Goal: Navigation & Orientation: Go to known website

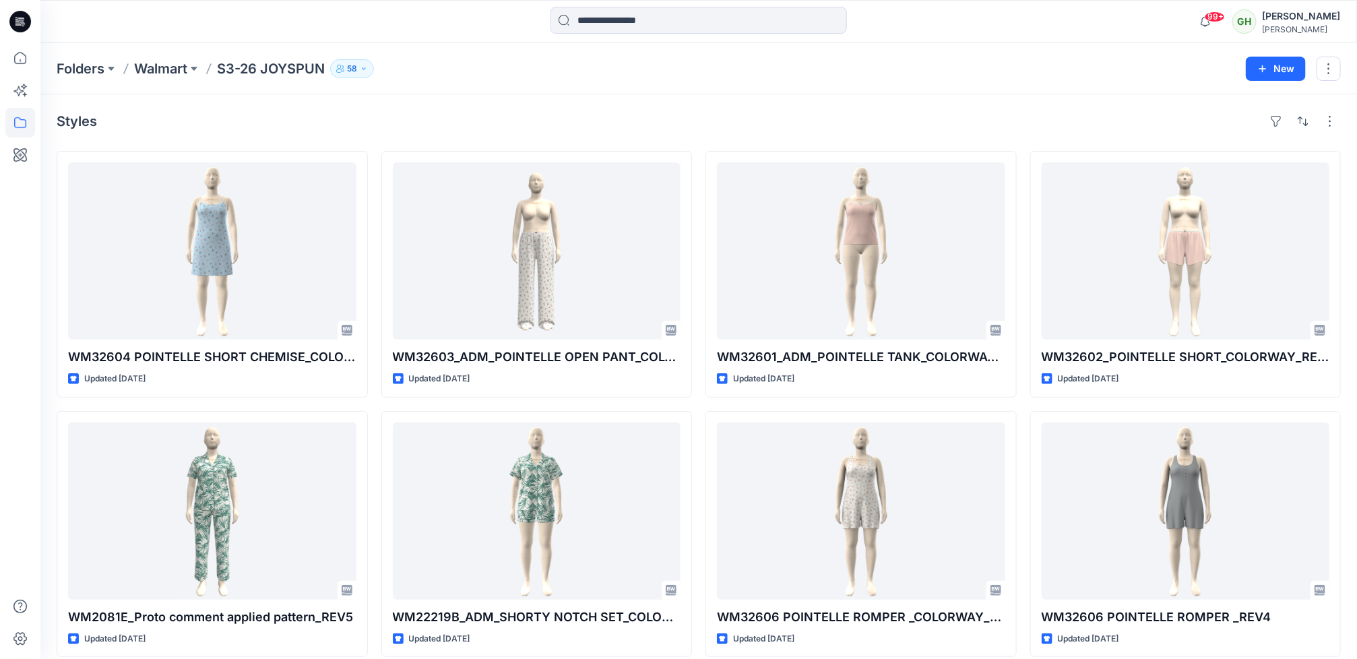
click at [17, 22] on icon at bounding box center [20, 22] width 22 height 22
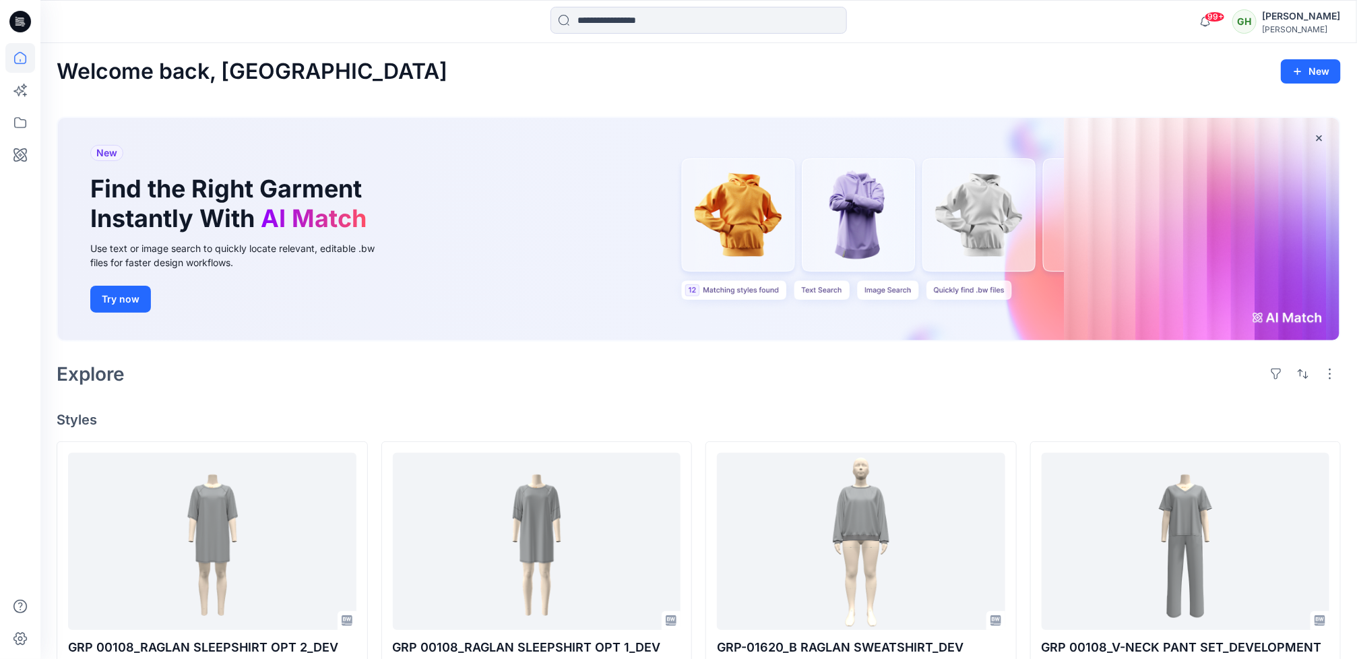
click at [346, 384] on div "Explore" at bounding box center [699, 374] width 1285 height 32
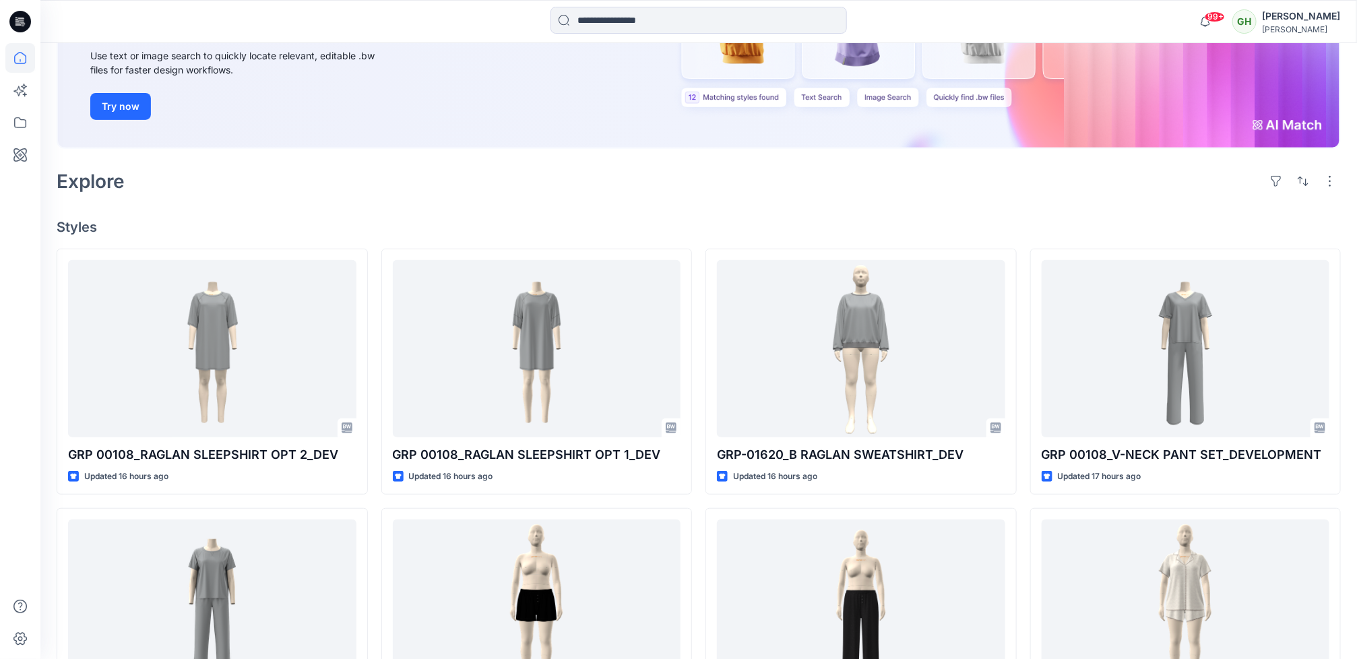
scroll to position [202, 0]
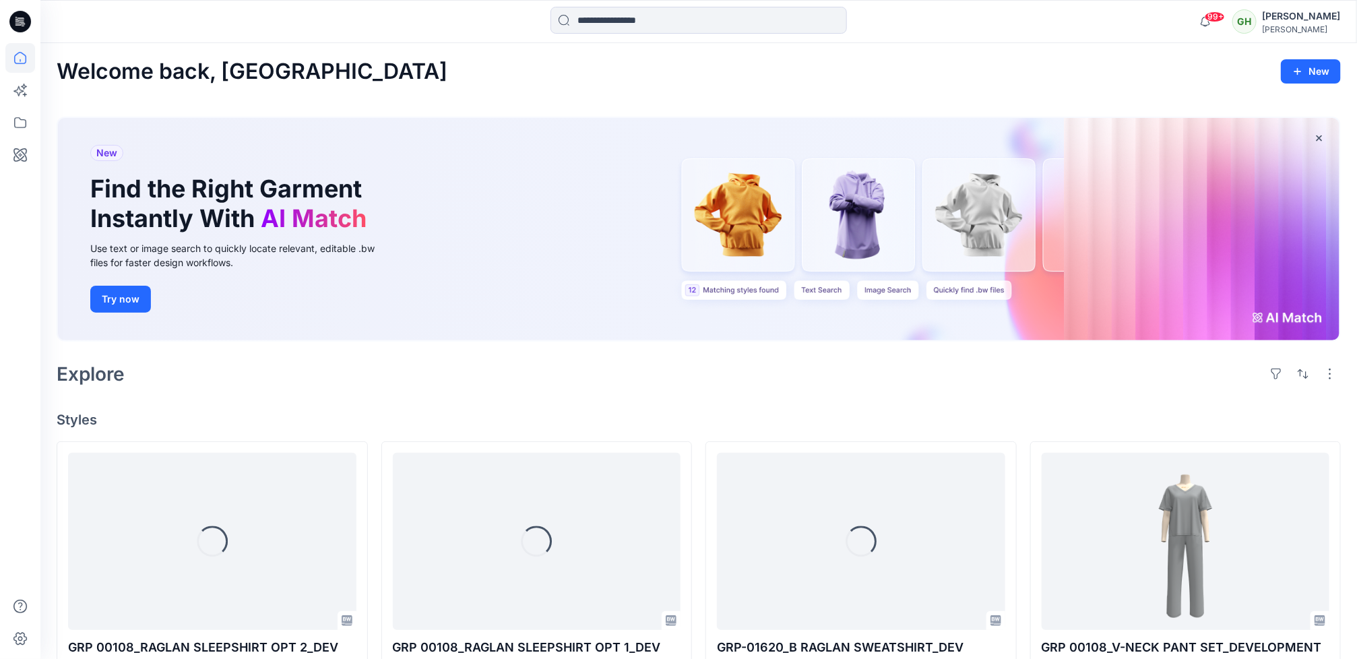
click at [423, 412] on h4 "Styles" at bounding box center [699, 420] width 1285 height 16
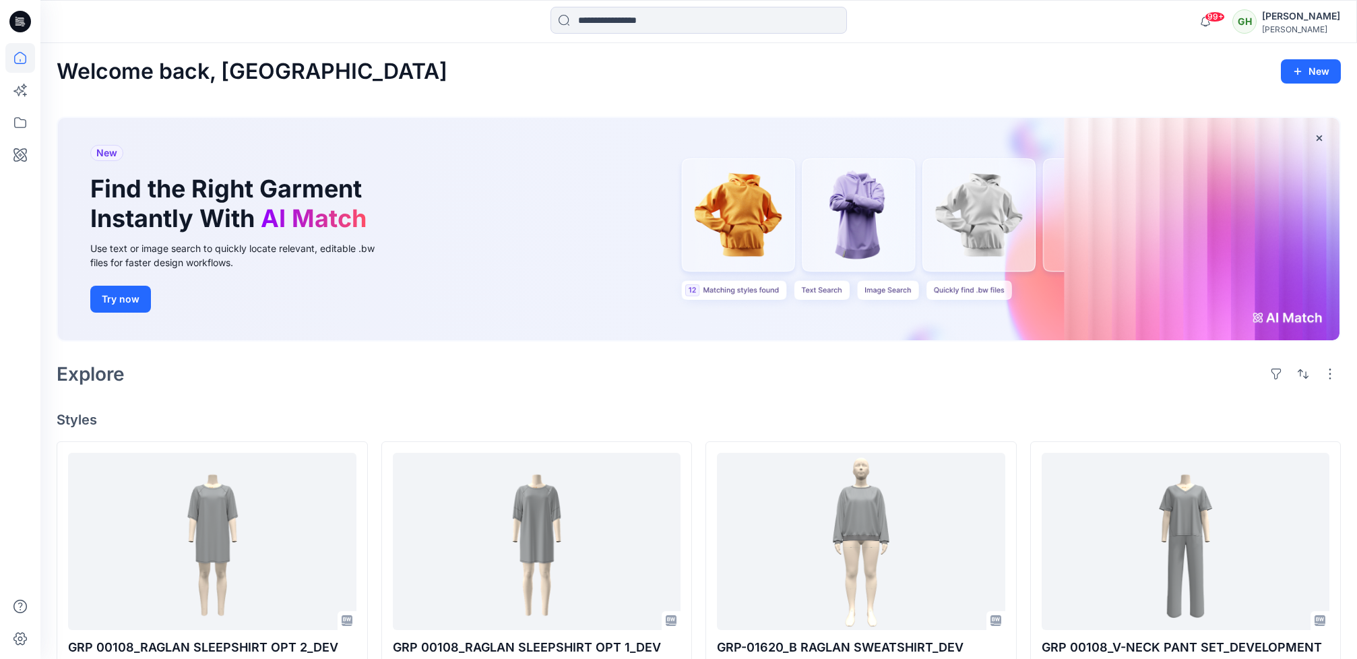
click at [13, 16] on icon at bounding box center [20, 22] width 22 height 22
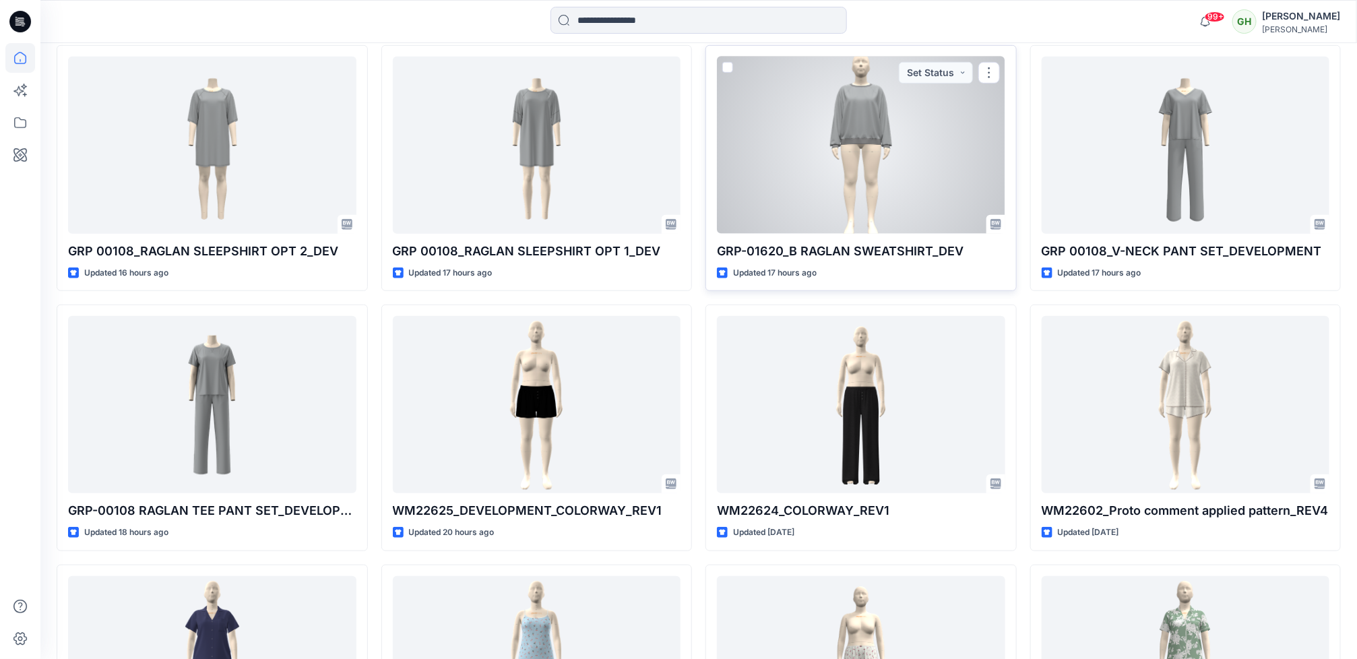
scroll to position [404, 0]
